Goal: Navigation & Orientation: Find specific page/section

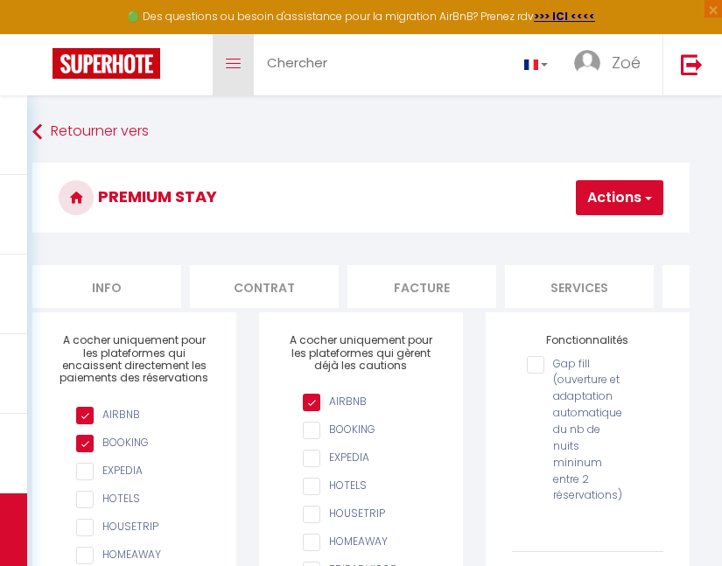
click at [243, 62] on link "Toggle menubar" at bounding box center [233, 64] width 41 height 61
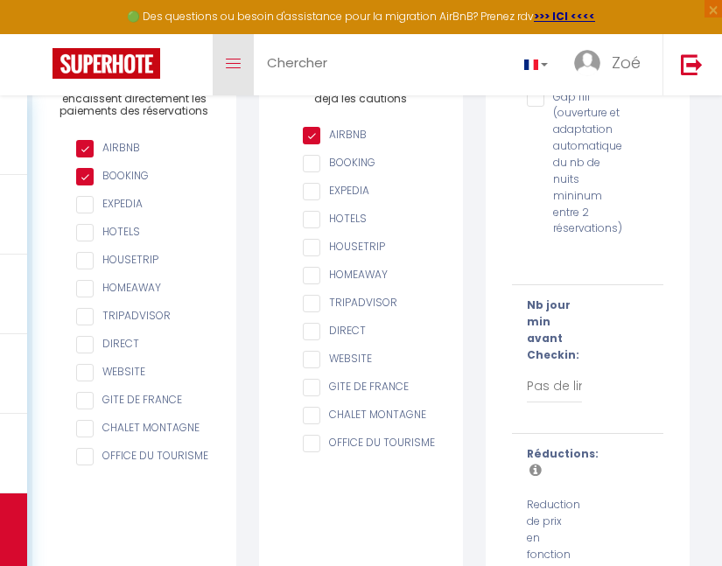
scroll to position [0, 918]
click at [232, 63] on span at bounding box center [233, 64] width 15 height 2
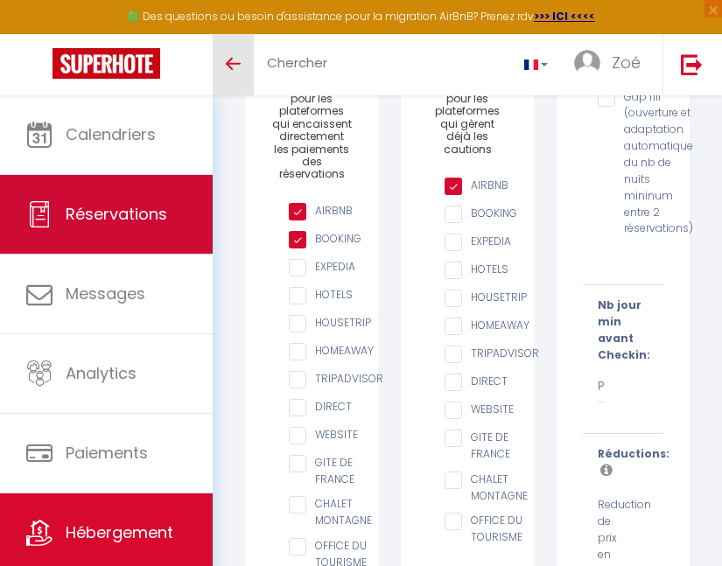
scroll to position [48, 0]
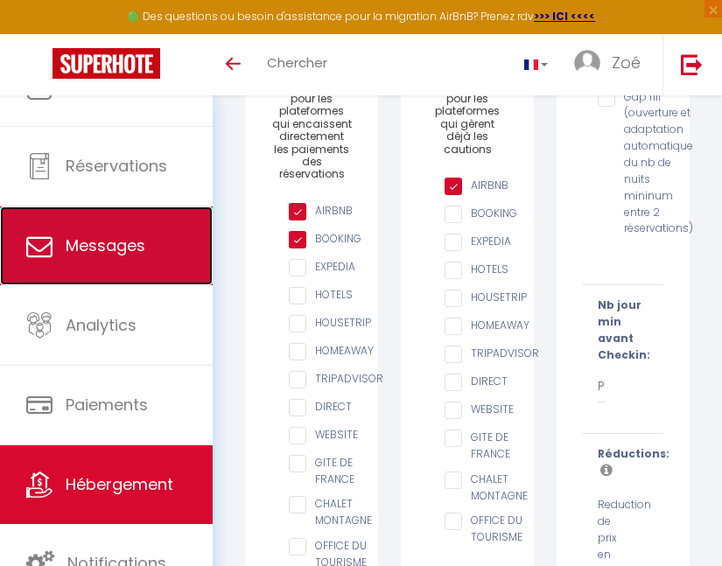
click at [126, 259] on link "Messages" at bounding box center [106, 246] width 213 height 79
select select "message"
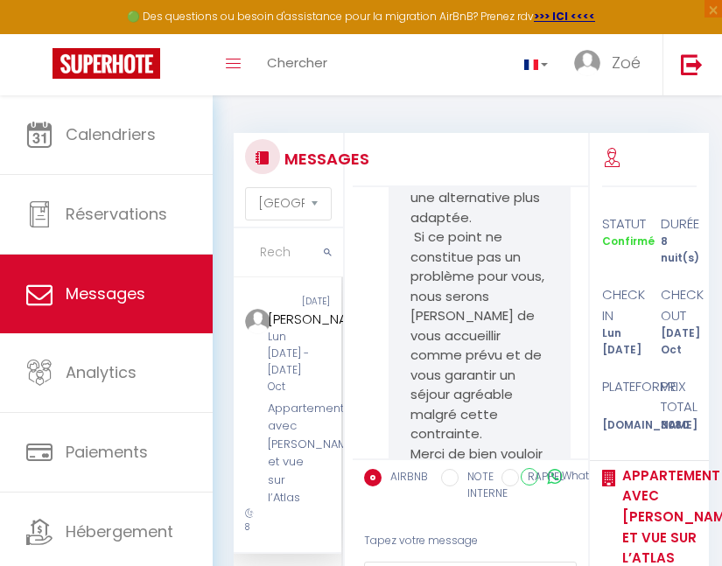
scroll to position [609, 0]
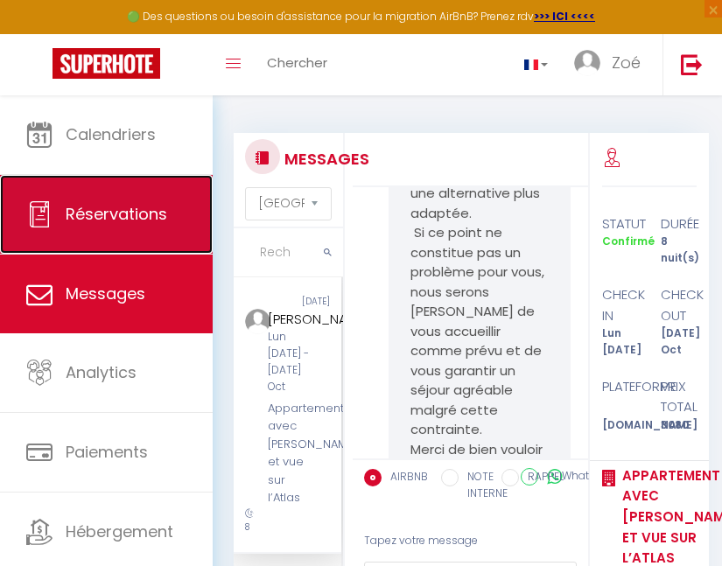
click at [116, 196] on link "Réservations" at bounding box center [106, 214] width 213 height 79
select select "not_cancelled"
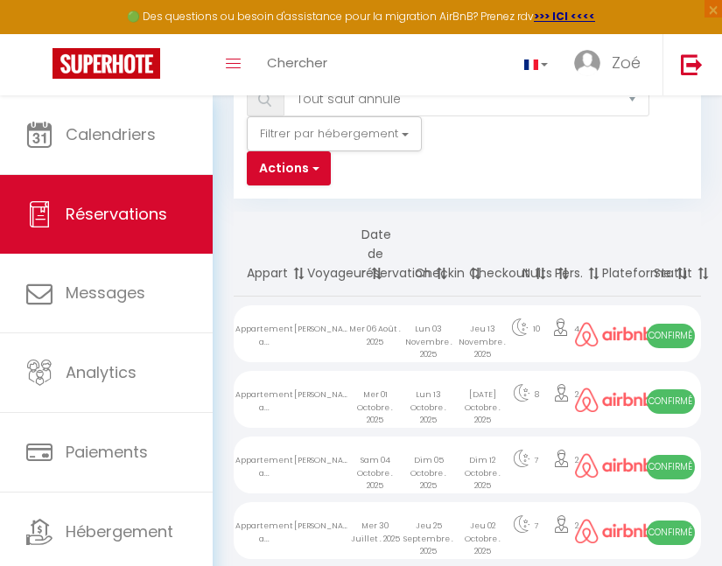
scroll to position [100, 0]
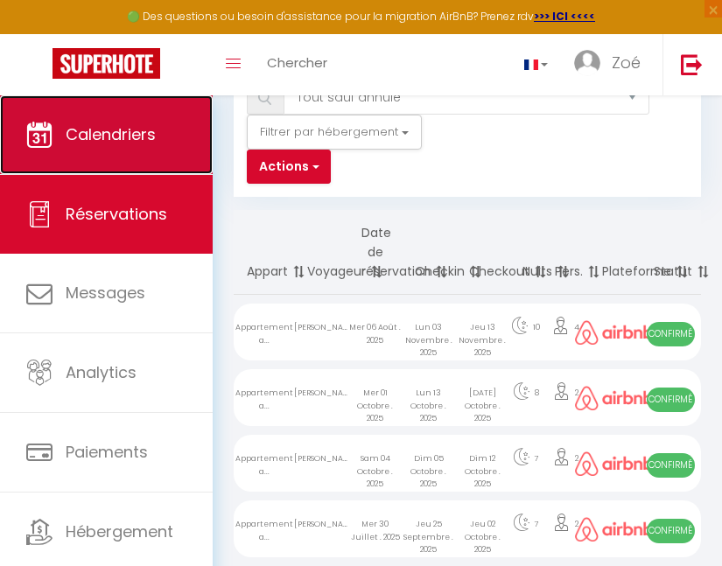
click at [109, 139] on span "Calendriers" at bounding box center [111, 134] width 90 height 22
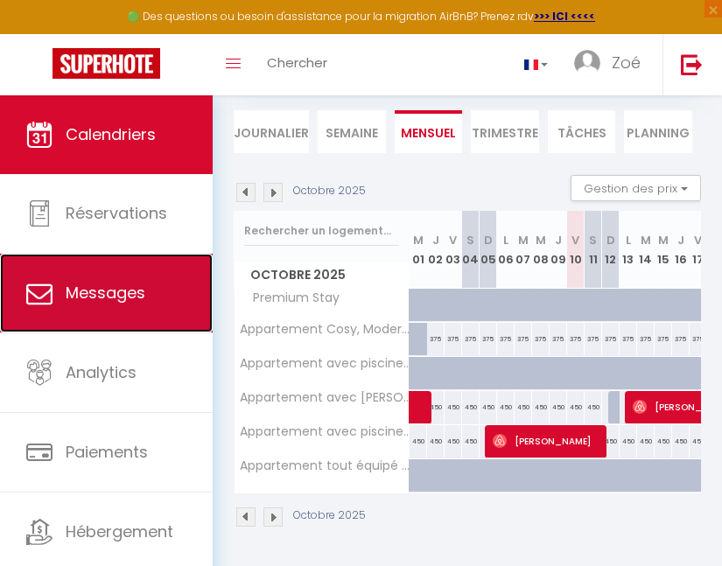
click at [148, 285] on link "Messages" at bounding box center [106, 293] width 213 height 79
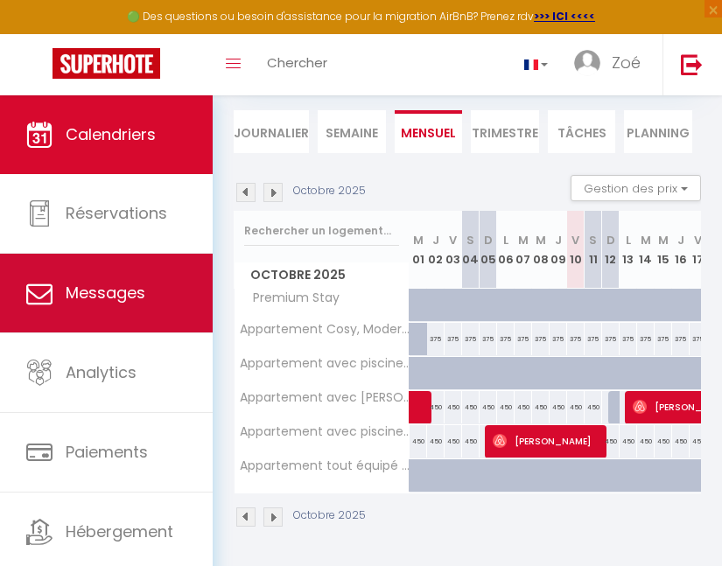
select select "message"
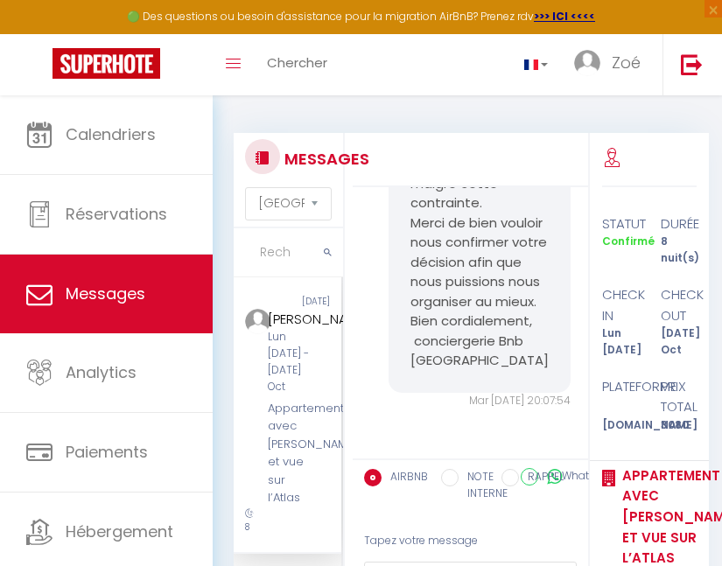
scroll to position [179, 0]
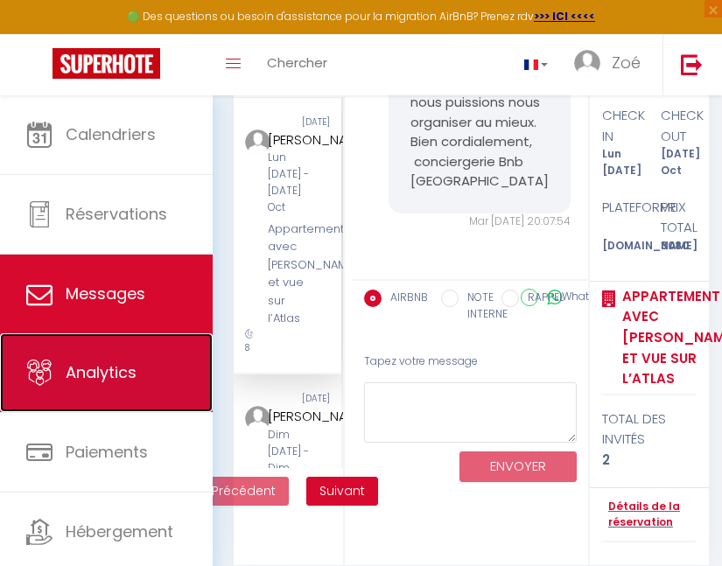
click at [158, 377] on link "Analytics" at bounding box center [106, 373] width 213 height 79
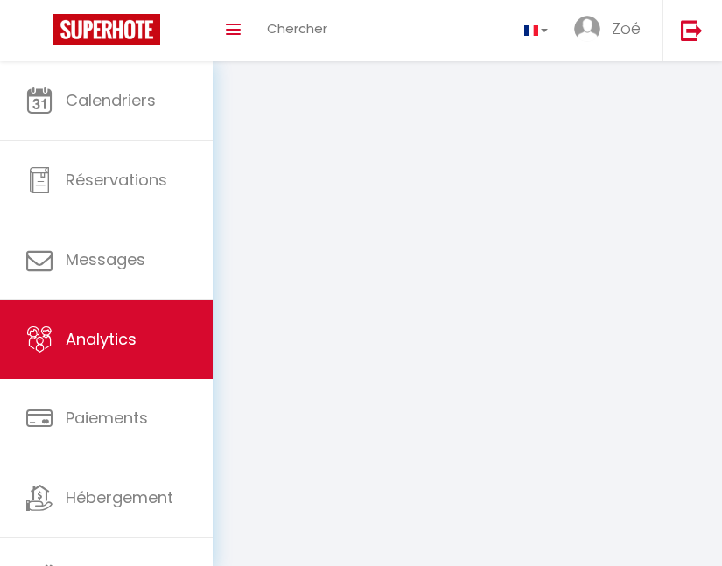
select select "2025"
select select "10"
